Goal: Task Accomplishment & Management: Use online tool/utility

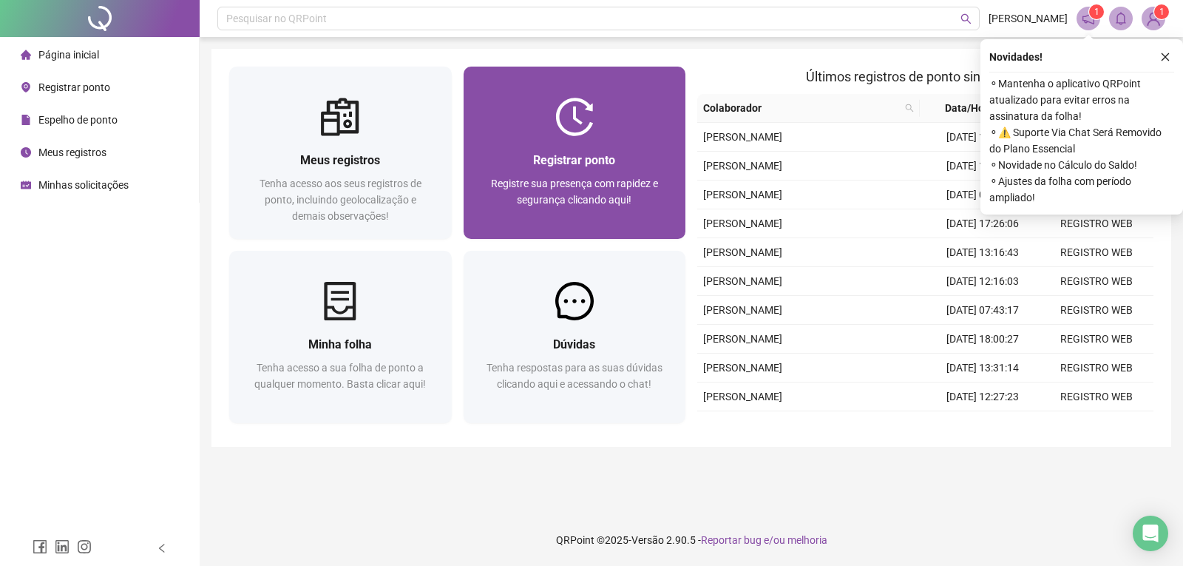
click at [498, 155] on div "Registrar ponto" at bounding box center [574, 160] width 187 height 18
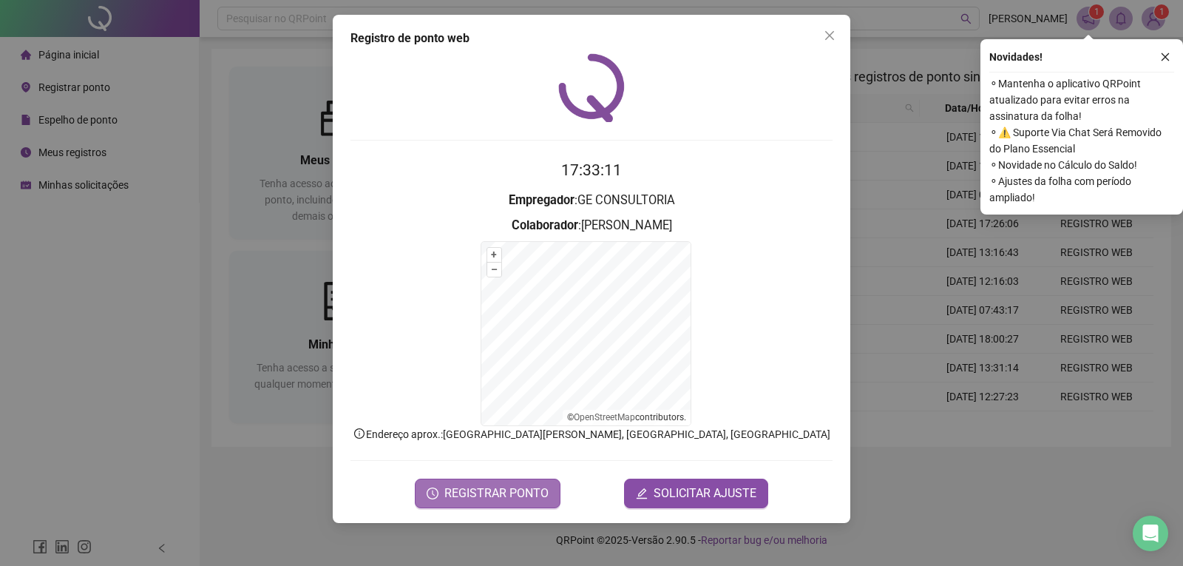
click at [509, 498] on span "REGISTRAR PONTO" at bounding box center [496, 493] width 104 height 18
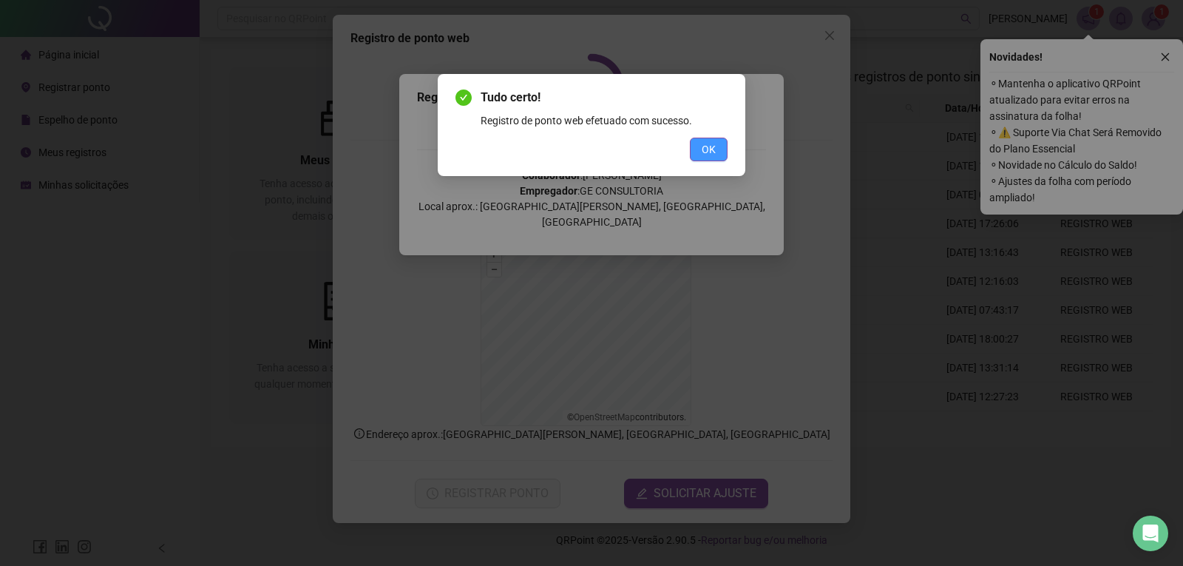
click at [713, 149] on span "OK" at bounding box center [709, 149] width 14 height 16
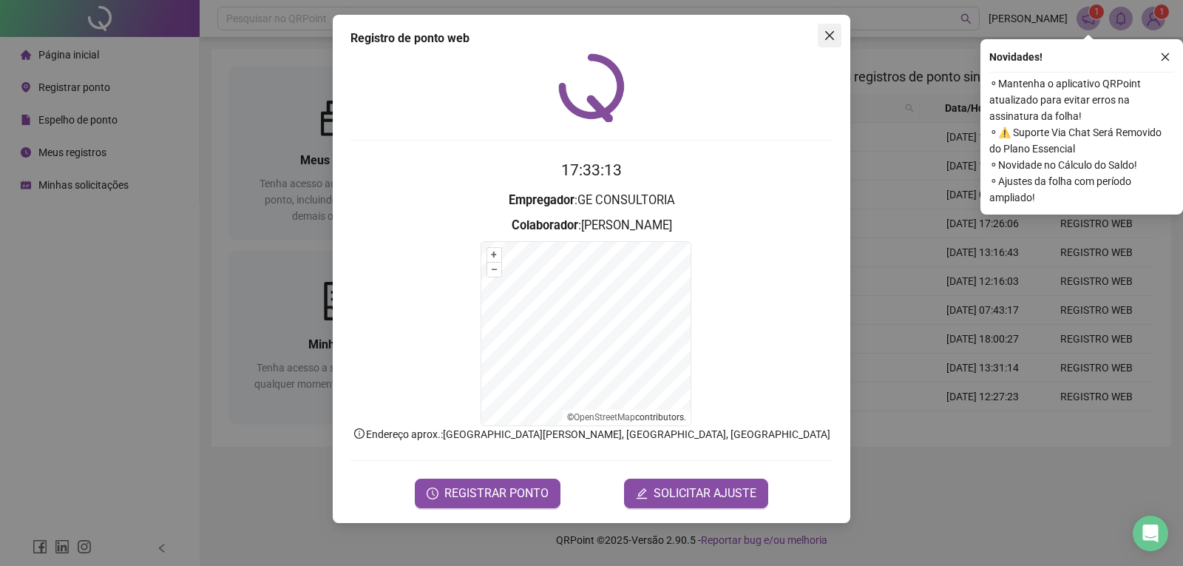
click at [831, 40] on icon "close" at bounding box center [830, 36] width 12 height 12
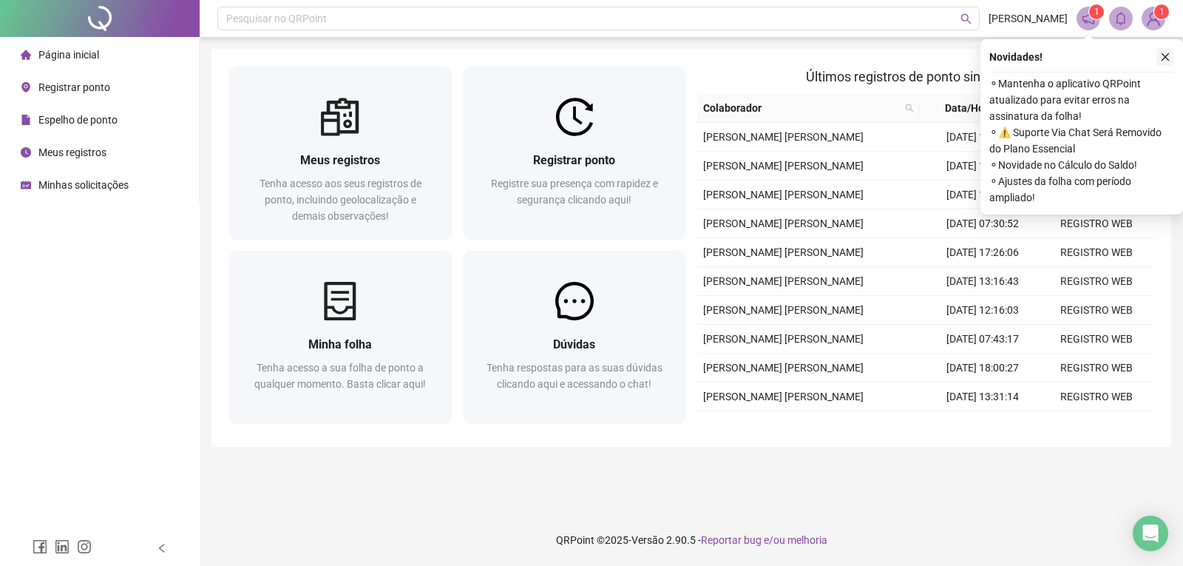
click at [1162, 58] on icon "close" at bounding box center [1165, 57] width 10 height 10
